Goal: Find specific page/section: Find specific page/section

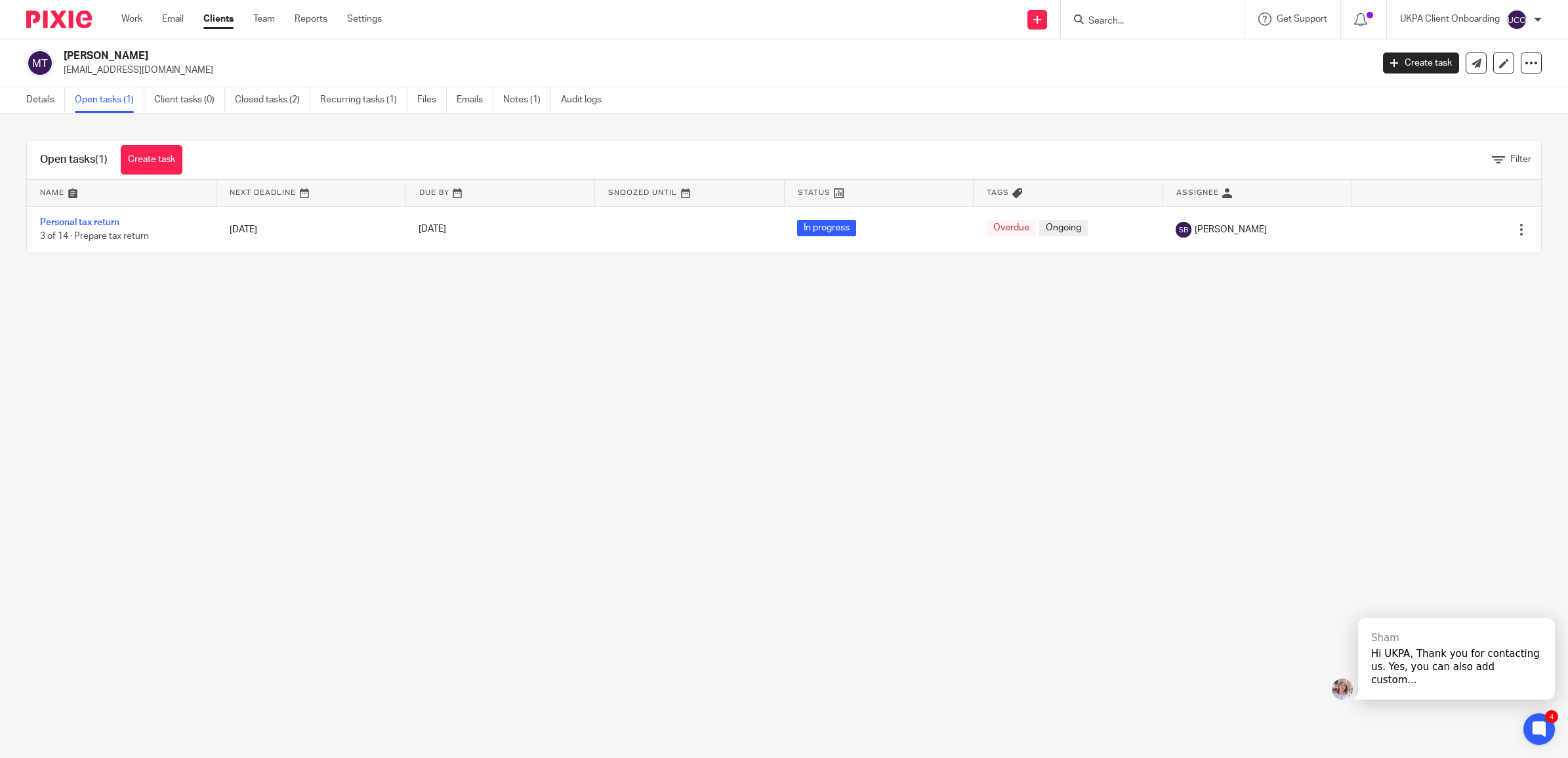
click at [1187, 17] on input "Search" at bounding box center [1146, 21] width 118 height 12
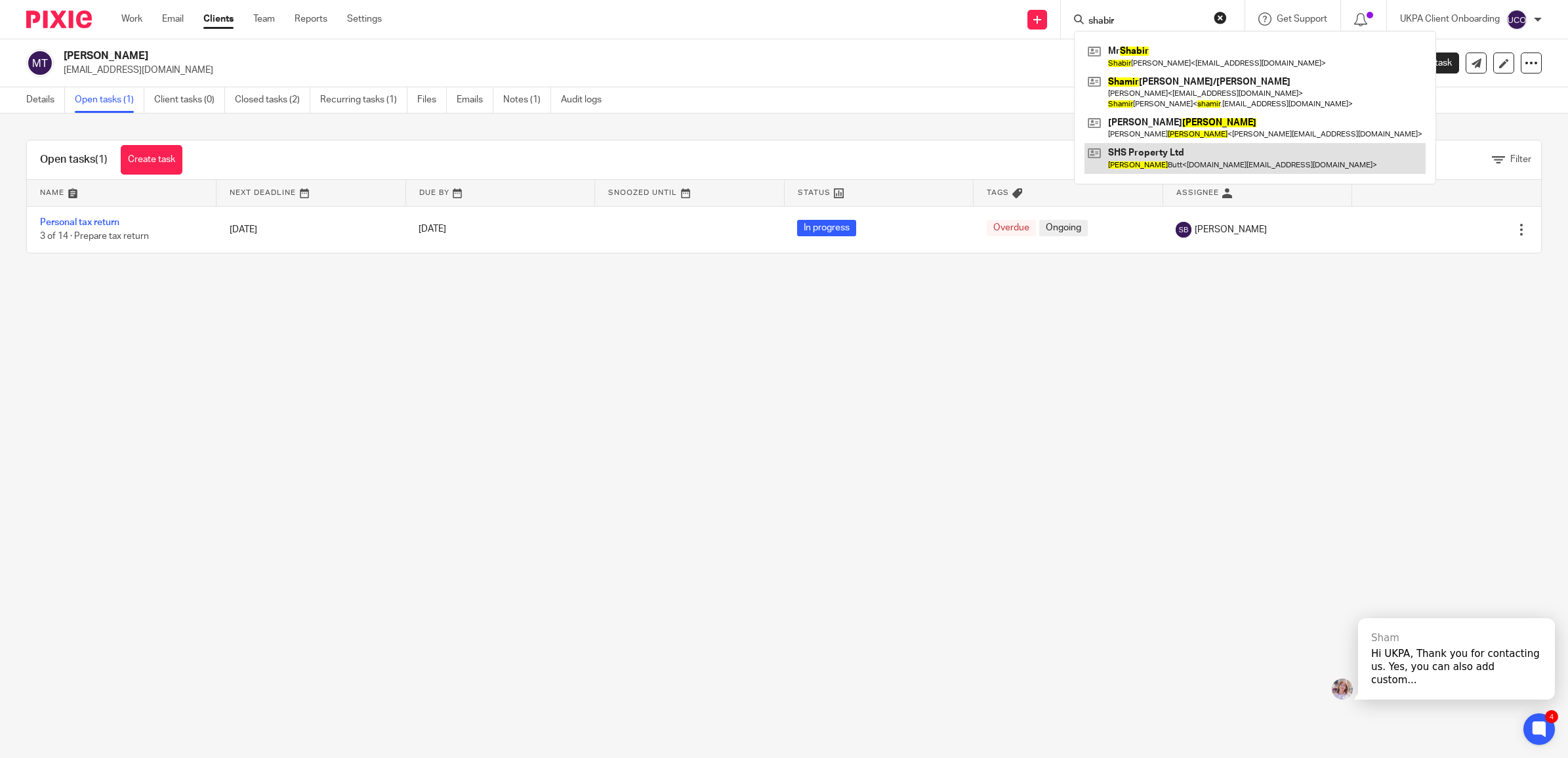
type input "shabir"
click at [1150, 153] on link at bounding box center [1255, 158] width 341 height 30
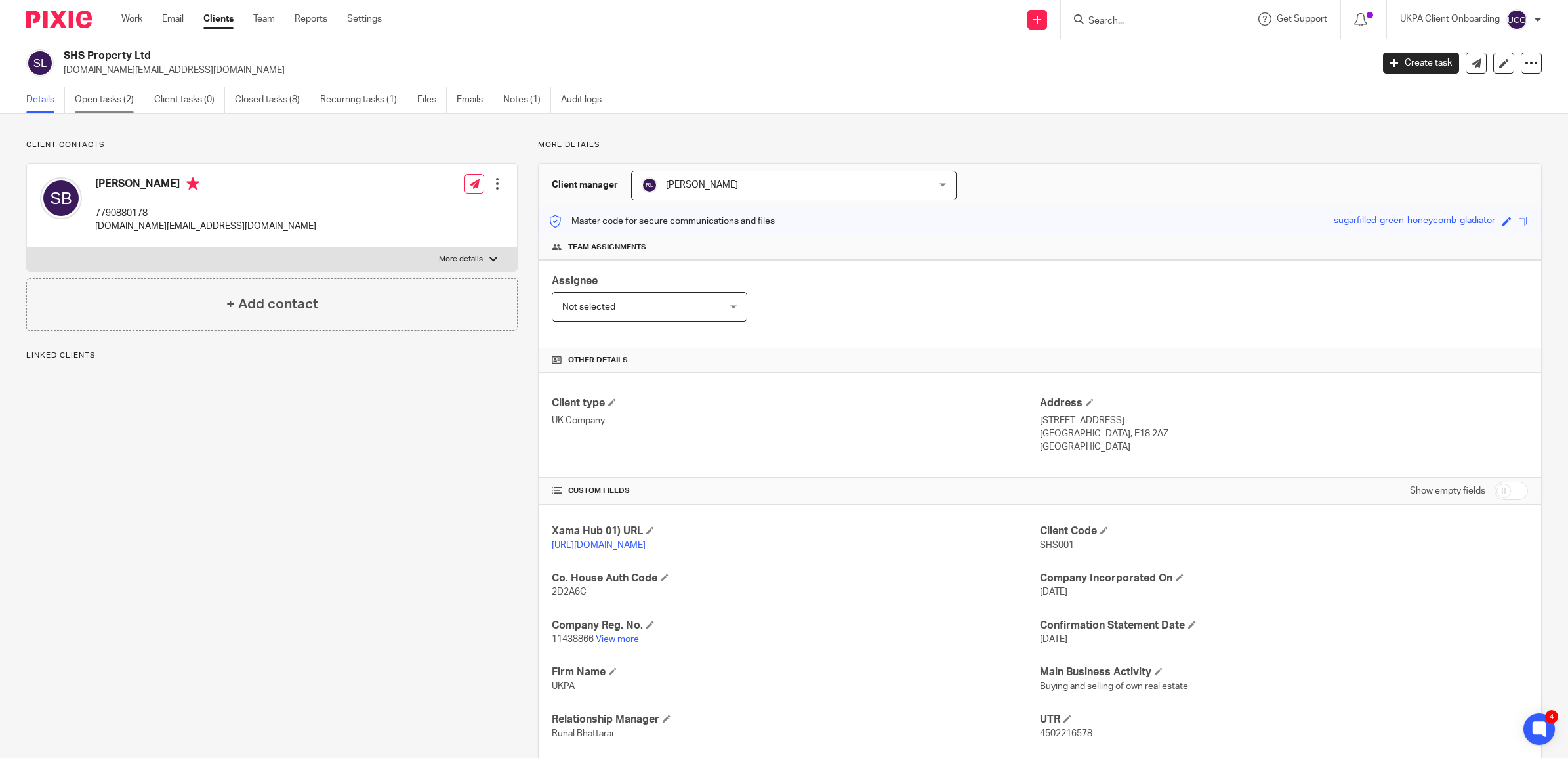
click at [115, 96] on link "Open tasks (2)" at bounding box center [110, 100] width 70 height 25
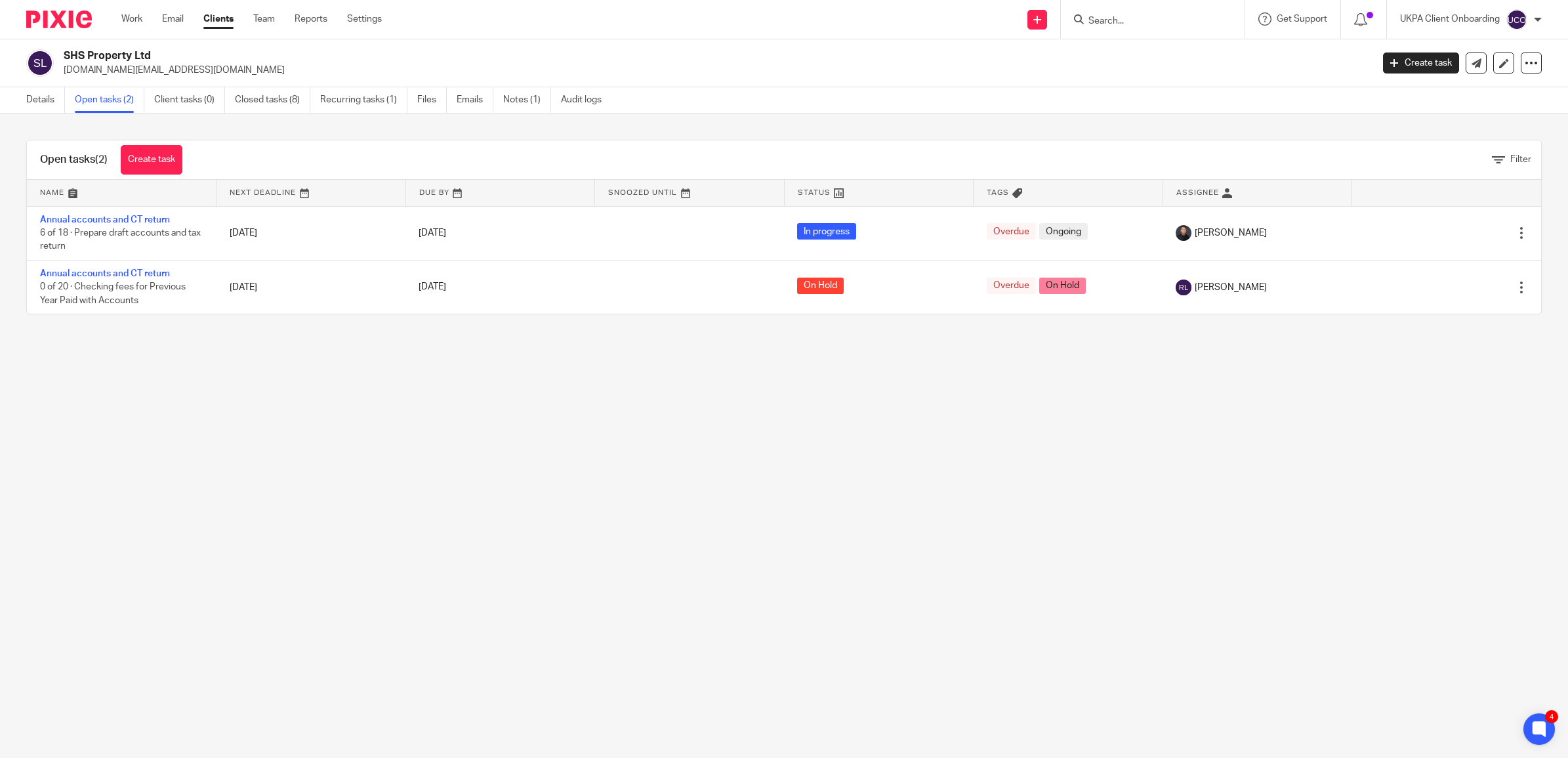
drag, startPoint x: 165, startPoint y: 52, endPoint x: 64, endPoint y: 54, distance: 101.0
click at [64, 53] on h2 "SHS Property Ltd" at bounding box center [583, 56] width 1040 height 14
copy h2 "SHS Property Ltd"
